Goal: Information Seeking & Learning: Learn about a topic

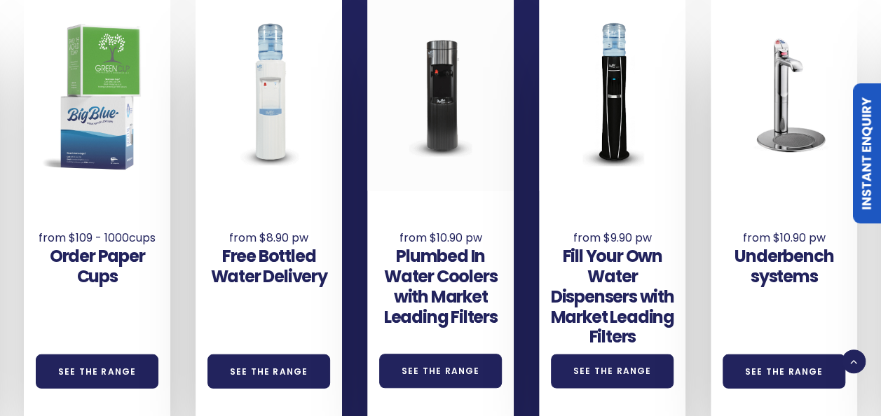
scroll to position [911, 0]
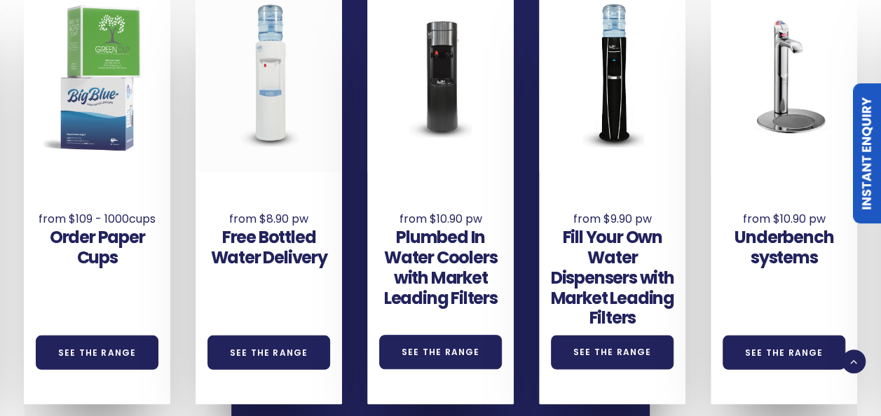
click at [278, 102] on div at bounding box center [269, 75] width 146 height 195
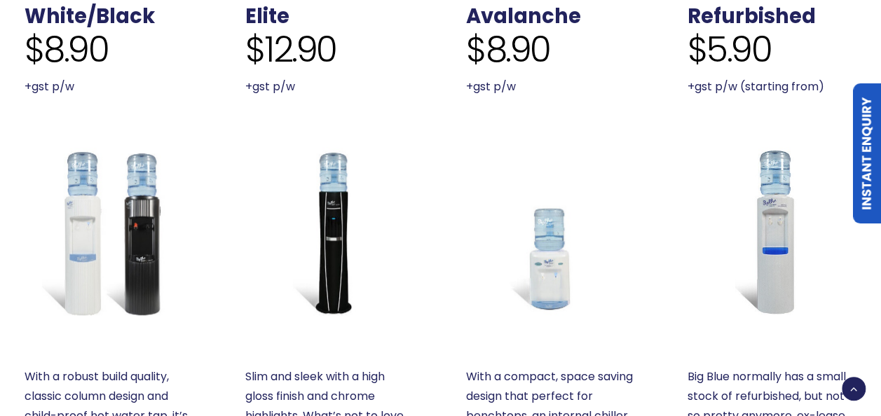
scroll to position [771, 0]
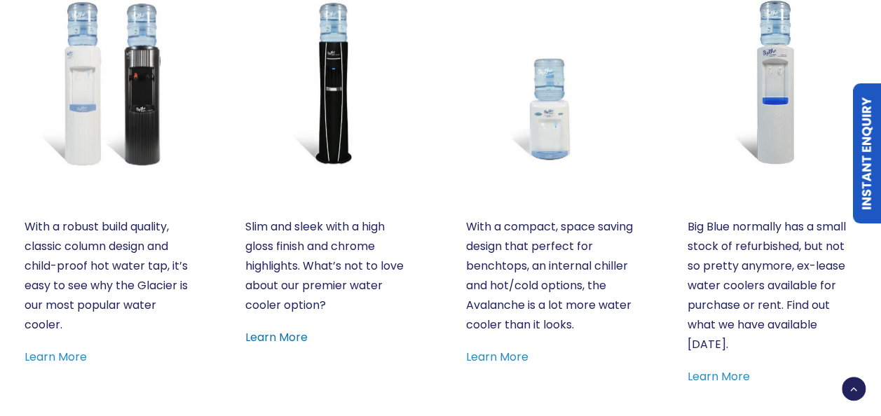
click at [266, 341] on link "Learn More" at bounding box center [276, 337] width 62 height 16
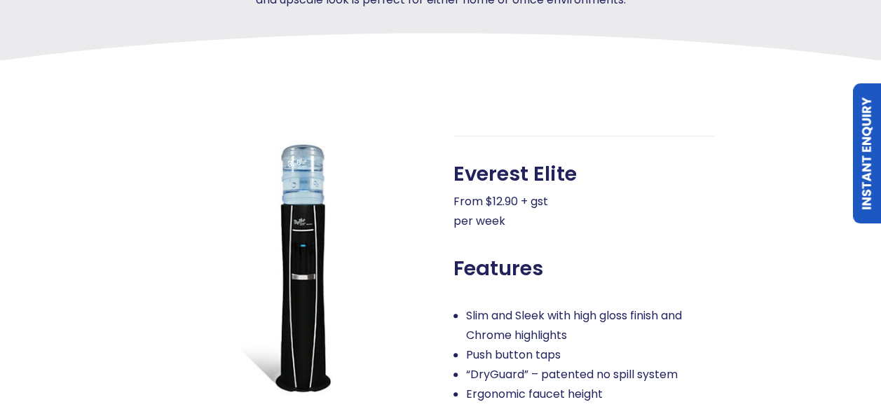
scroll to position [350, 0]
